Goal: Task Accomplishment & Management: Complete application form

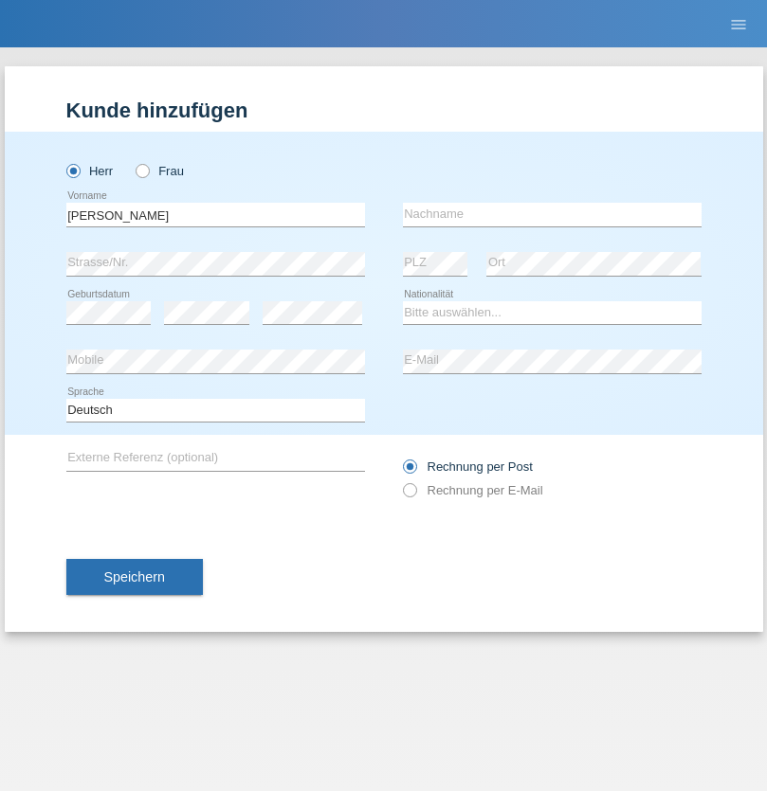
type input "David"
click at [552, 214] on input "text" at bounding box center [552, 215] width 299 height 24
type input "Senn"
select select "CH"
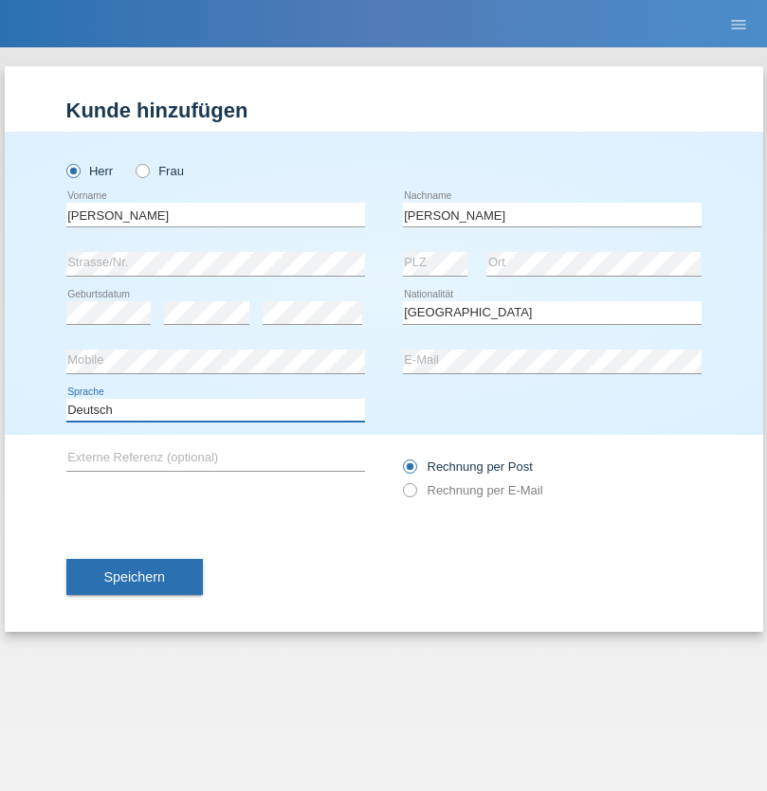
select select "en"
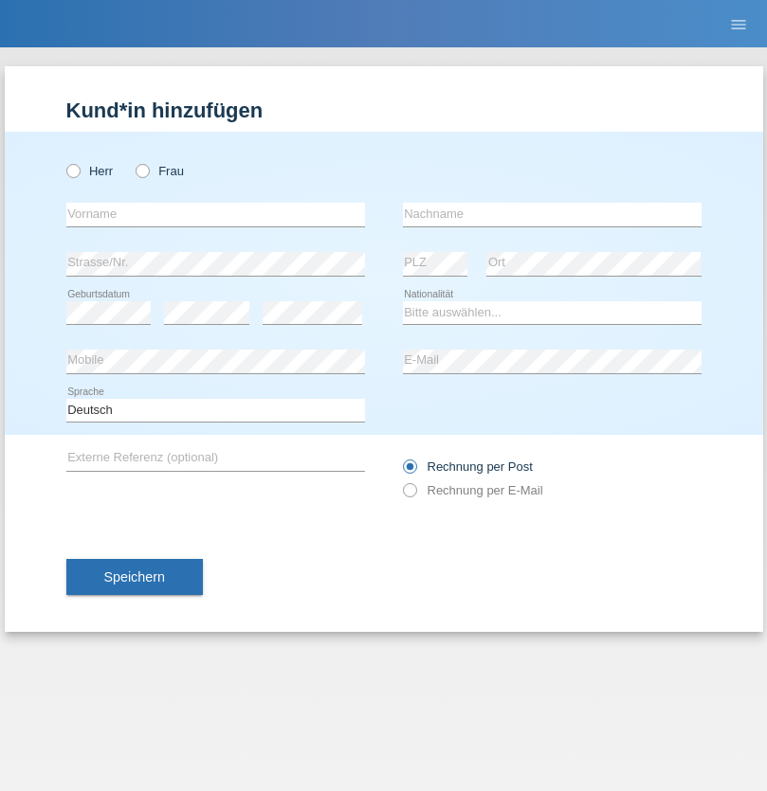
radio input "true"
click at [215, 214] on input "text" at bounding box center [215, 215] width 299 height 24
type input "firat"
click at [552, 214] on input "text" at bounding box center [552, 215] width 299 height 24
type input "kara"
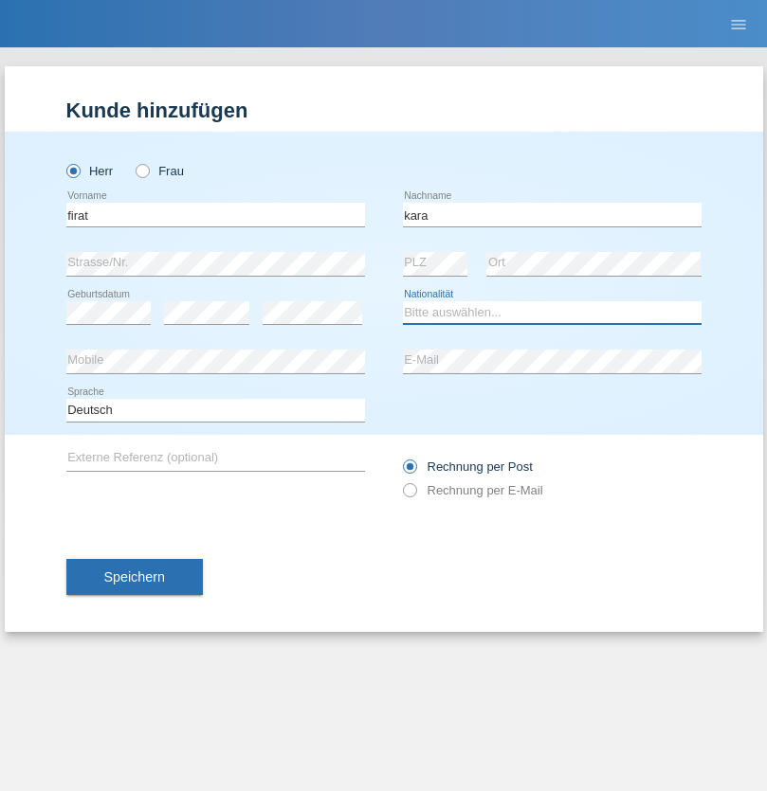
select select "CH"
radio input "true"
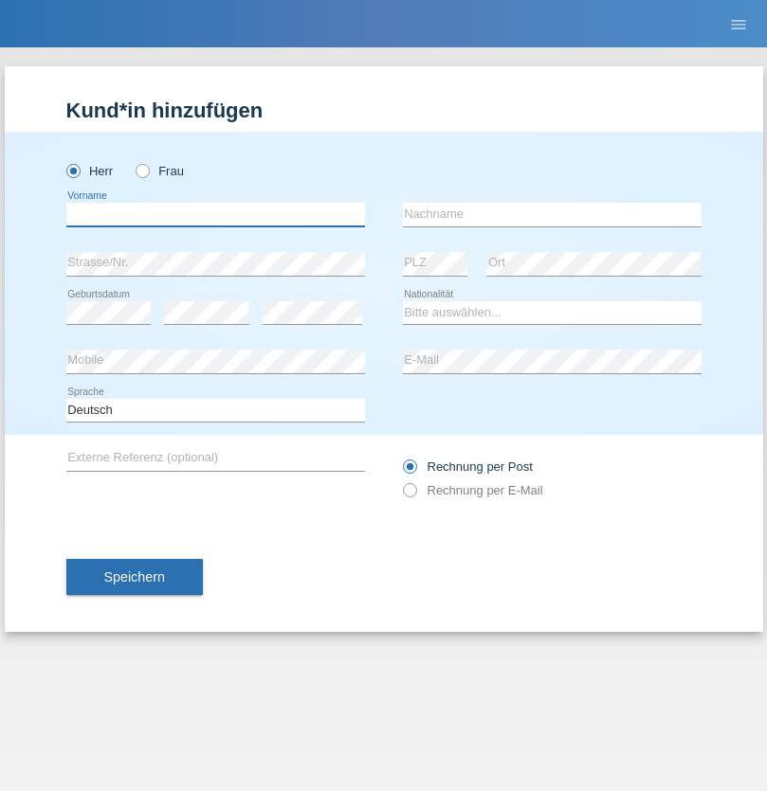
click at [215, 214] on input "text" at bounding box center [215, 215] width 299 height 24
type input "Francesco"
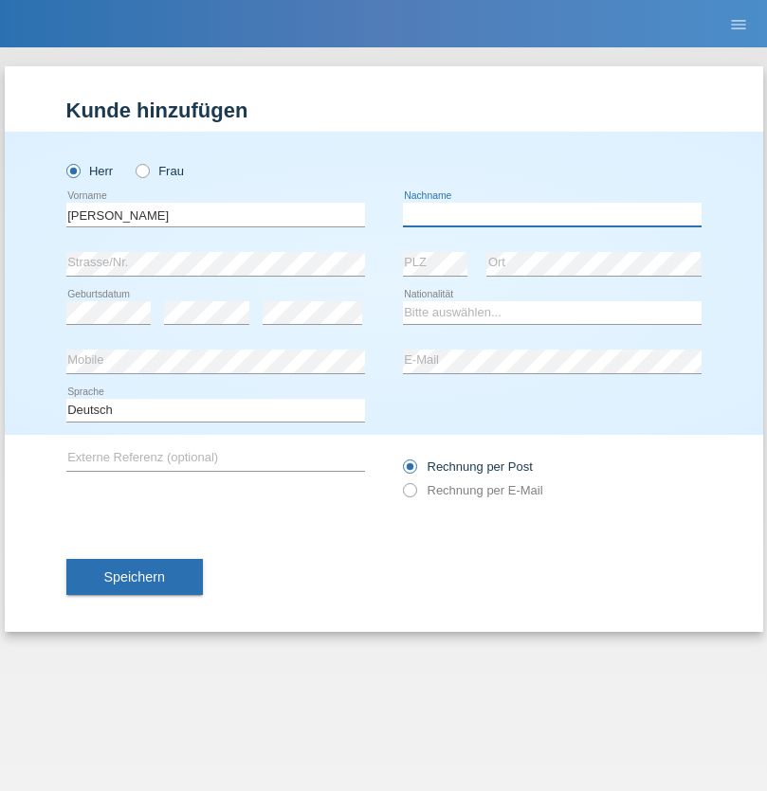
click at [552, 214] on input "text" at bounding box center [552, 215] width 299 height 24
type input "Fortugno"
select select "IT"
select select "C"
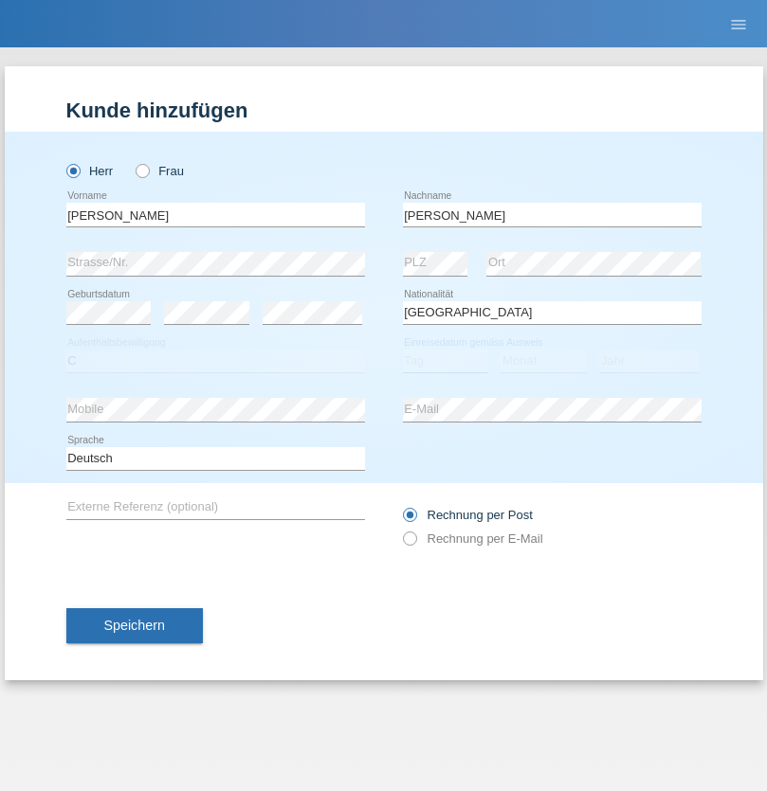
select select "09"
select select "08"
select select "2006"
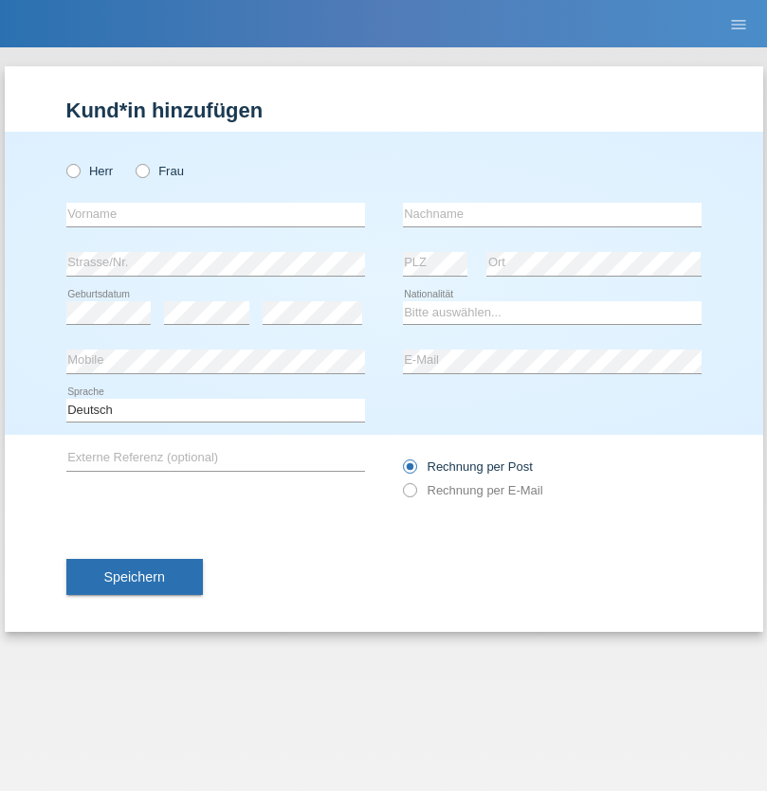
radio input "true"
click at [215, 214] on input "text" at bounding box center [215, 215] width 299 height 24
type input "Farkash"
click at [552, 214] on input "text" at bounding box center [552, 215] width 299 height 24
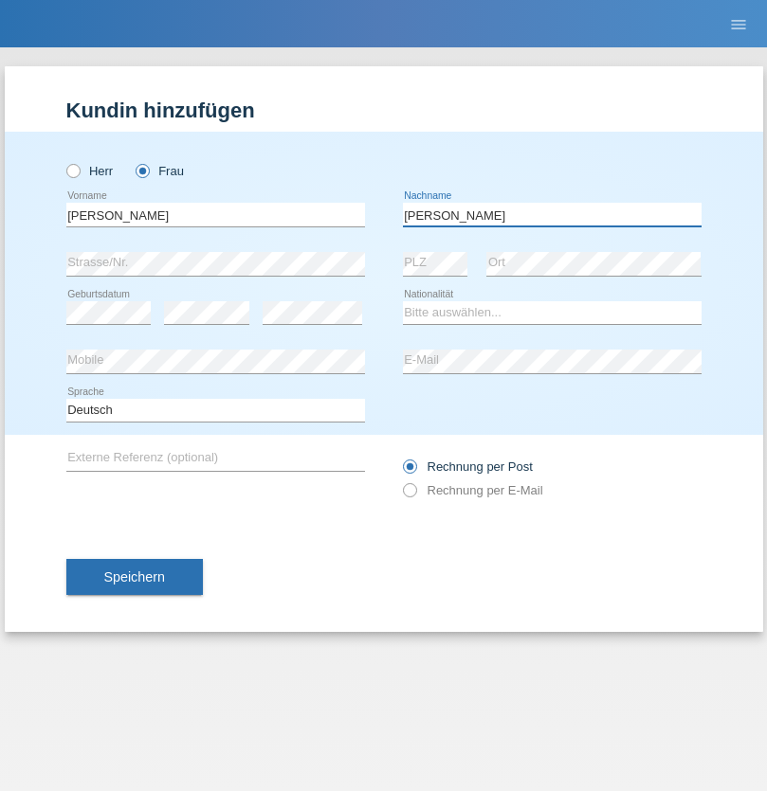
type input "Yolana"
select select "UA"
select select "C"
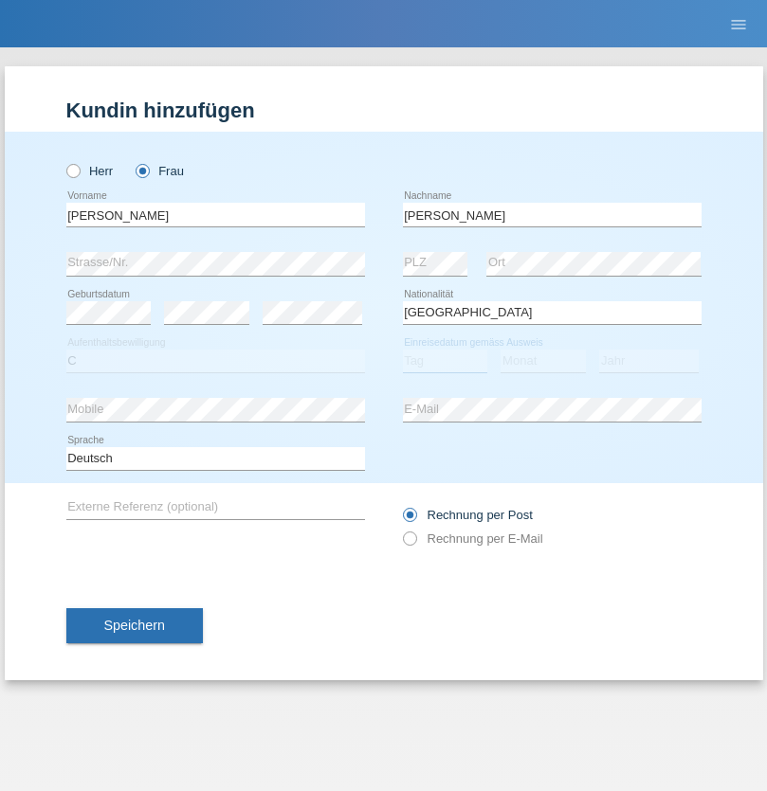
select select "23"
select select "10"
select select "2021"
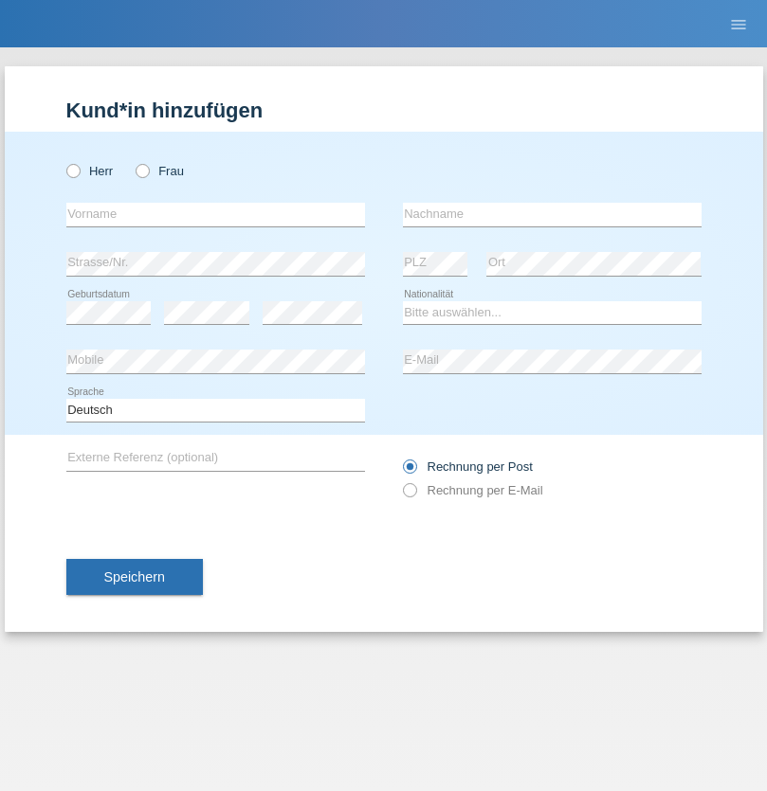
radio input "true"
click at [215, 214] on input "text" at bounding box center [215, 215] width 299 height 24
type input "Terezie"
click at [552, 214] on input "text" at bounding box center [552, 215] width 299 height 24
type input "Zachariášová"
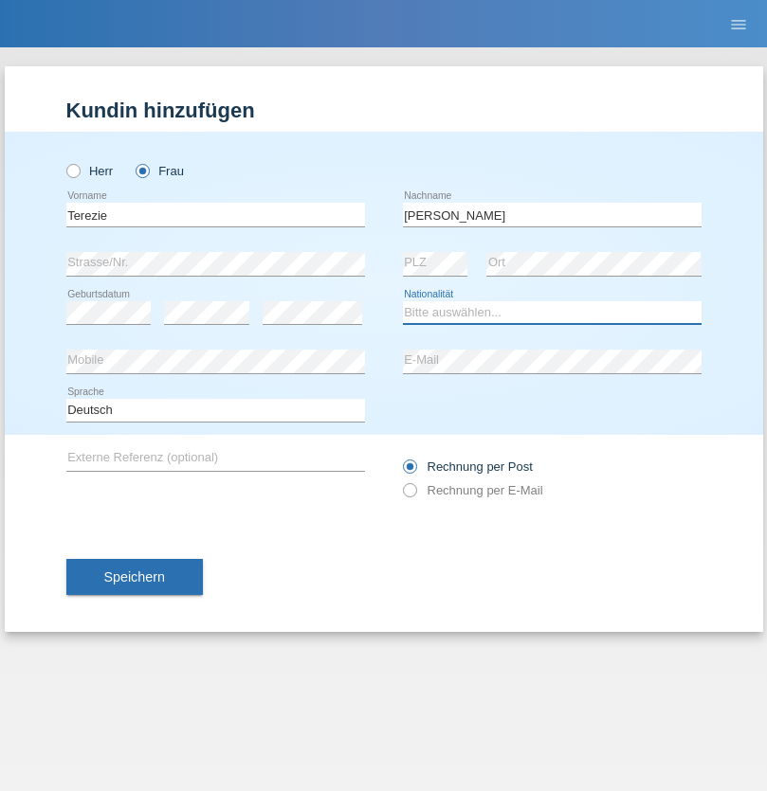
select select "CH"
radio input "true"
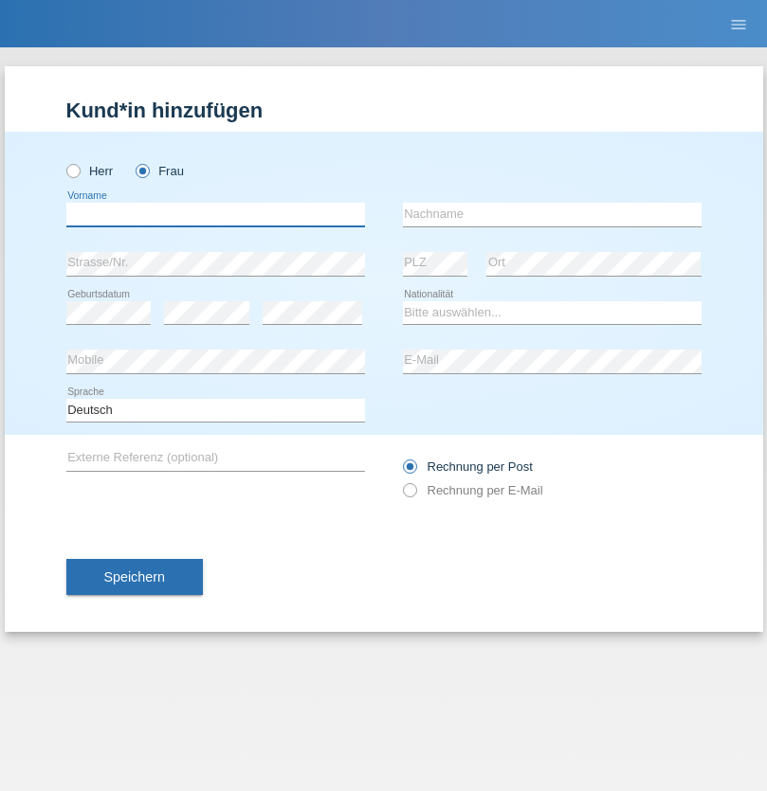
click at [215, 214] on input "text" at bounding box center [215, 215] width 299 height 24
type input "Nuria"
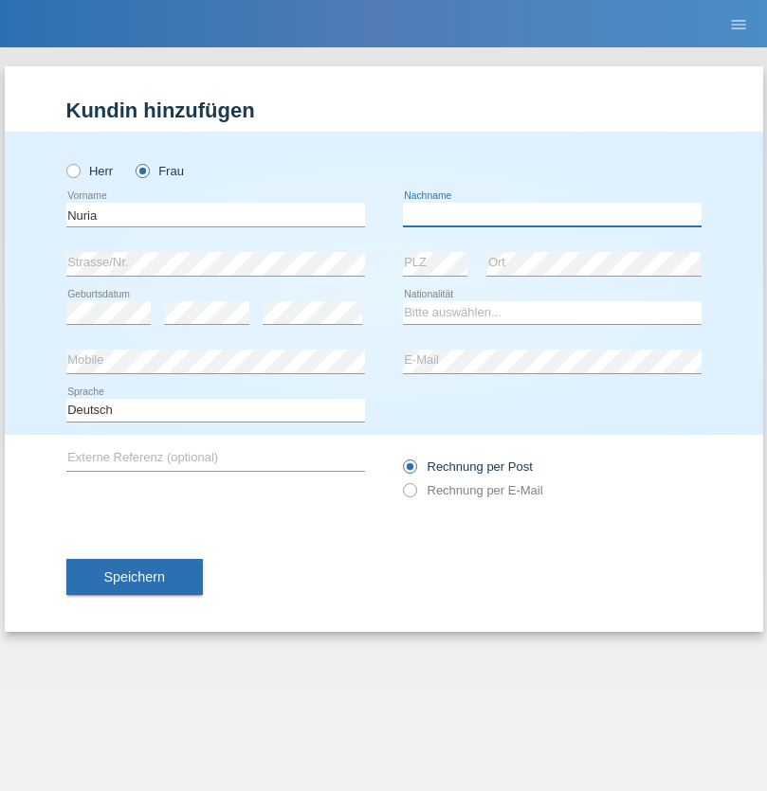
click at [552, 214] on input "text" at bounding box center [552, 215] width 299 height 24
type input "D'Antino"
select select "CH"
